Goal: Check status: Check status

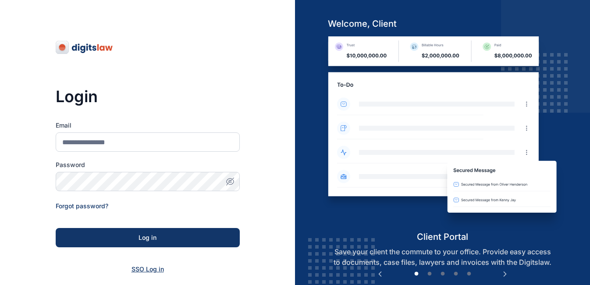
click at [138, 268] on span "SSO Log in" at bounding box center [147, 268] width 32 height 7
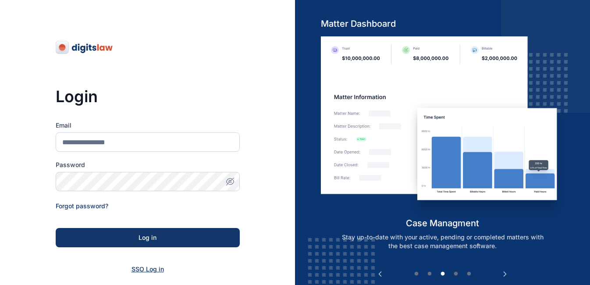
click at [145, 268] on span "SSO Log in" at bounding box center [147, 268] width 32 height 7
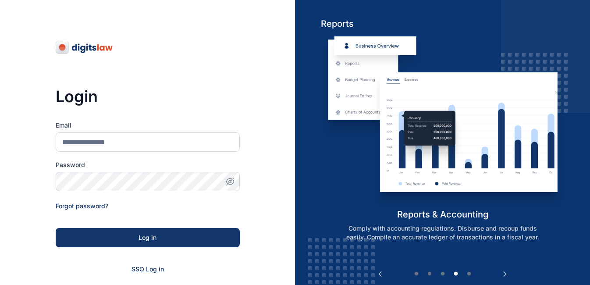
click at [145, 268] on span "SSO Log in" at bounding box center [147, 268] width 32 height 7
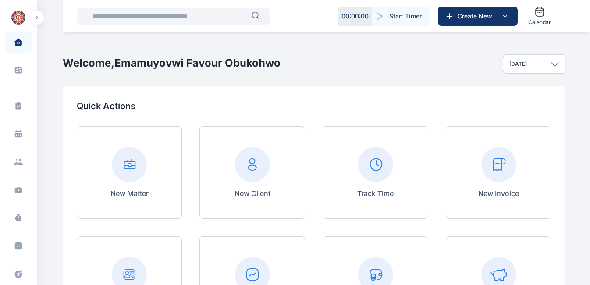
click at [167, 19] on input "text" at bounding box center [169, 16] width 164 height 18
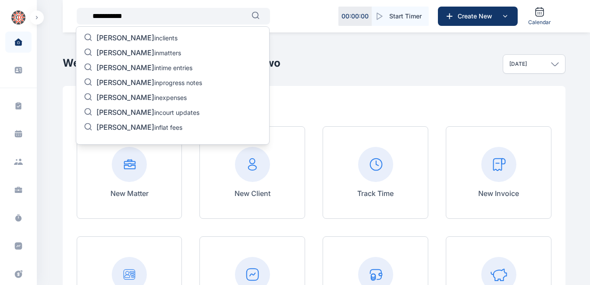
type input "**********"
click at [120, 52] on span "[PERSON_NAME]" at bounding box center [125, 52] width 58 height 9
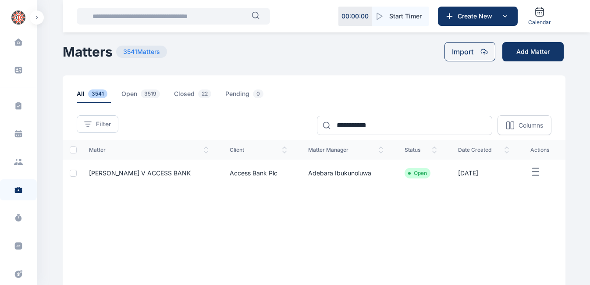
click at [209, 16] on input "text" at bounding box center [169, 16] width 164 height 18
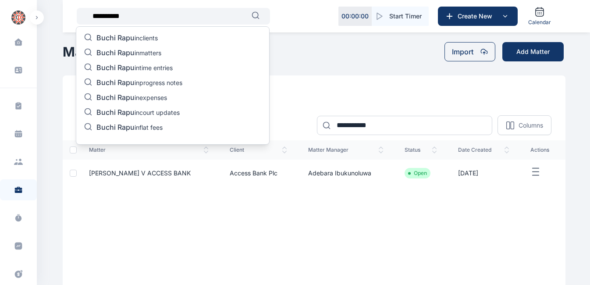
type input "**********"
click at [154, 53] on p "Buchi Rapu in matters" at bounding box center [128, 53] width 65 height 11
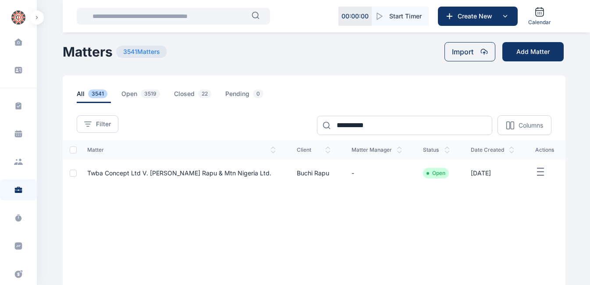
click at [236, 172] on span "Twba Concept Ltd V. [PERSON_NAME] Rapu & Mtn Nigeria Ltd." at bounding box center [179, 172] width 184 height 7
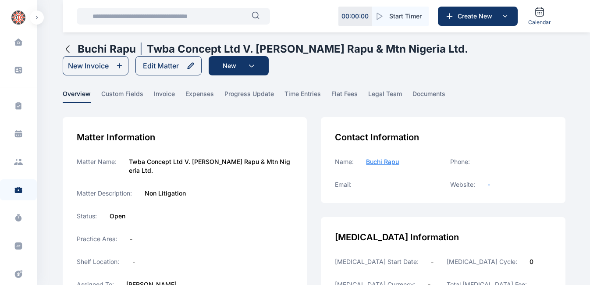
click at [264, 89] on main "Emamuyovwi Favour Obukohwo PUNUKA Attorneys & Solicitors Dashboard dashboard Co…" at bounding box center [315, 260] width 504 height 521
click at [261, 94] on span "progress update" at bounding box center [249, 96] width 50 height 14
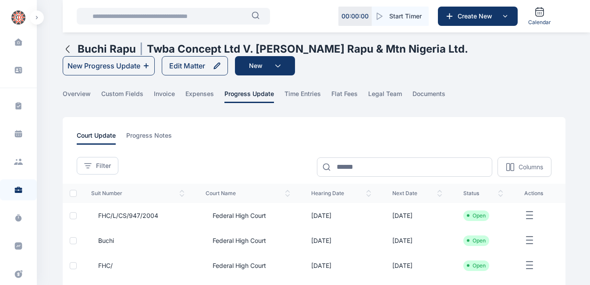
click at [216, 212] on span "Federal High Court" at bounding box center [235, 215] width 60 height 9
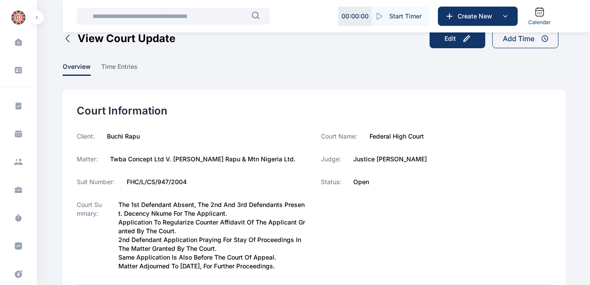
scroll to position [35, 0]
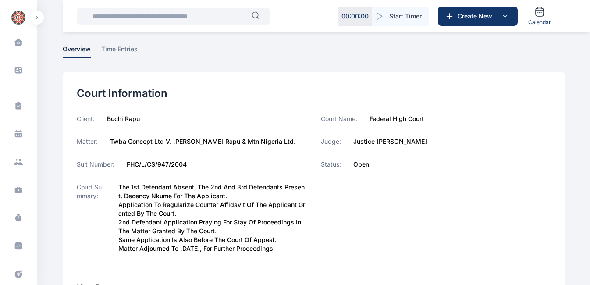
click at [110, 16] on input "text" at bounding box center [169, 16] width 164 height 18
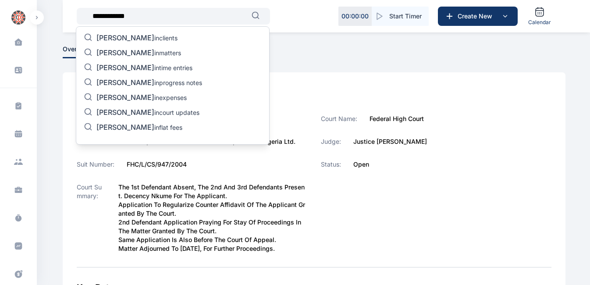
type input "**********"
click at [131, 49] on span "[PERSON_NAME]" at bounding box center [125, 52] width 58 height 9
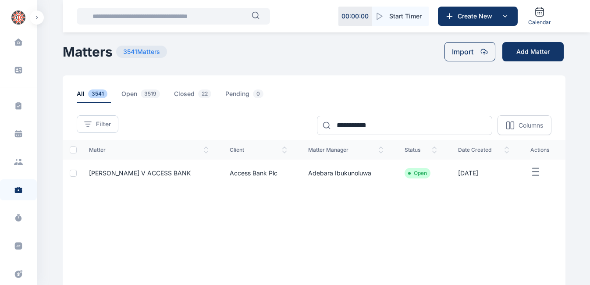
click at [160, 170] on span "[PERSON_NAME] V ACCESS BANK" at bounding box center [140, 172] width 102 height 7
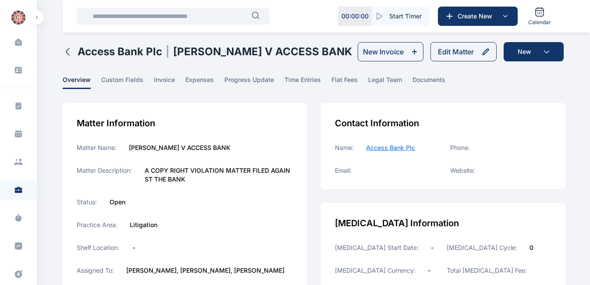
click at [241, 74] on main "Emamuyovwi Favour Obukohwo PUNUKA Attorneys & Solicitors Dashboard dashboard Co…" at bounding box center [315, 253] width 504 height 507
click at [241, 79] on span "progress update" at bounding box center [249, 82] width 50 height 14
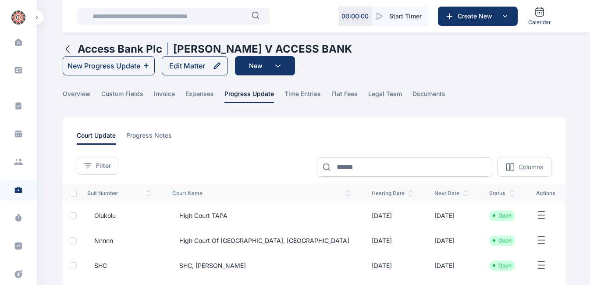
click at [211, 211] on span "High Court TAPA" at bounding box center [199, 215] width 55 height 9
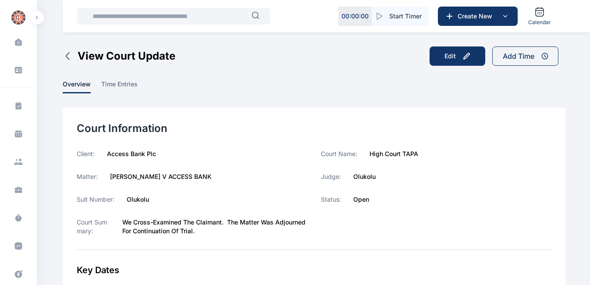
click at [184, 177] on label "[PERSON_NAME] V ACCESS BANK" at bounding box center [161, 176] width 102 height 9
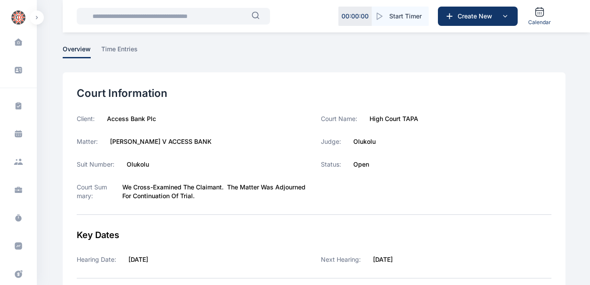
scroll to position [53, 0]
